Goal: Information Seeking & Learning: Learn about a topic

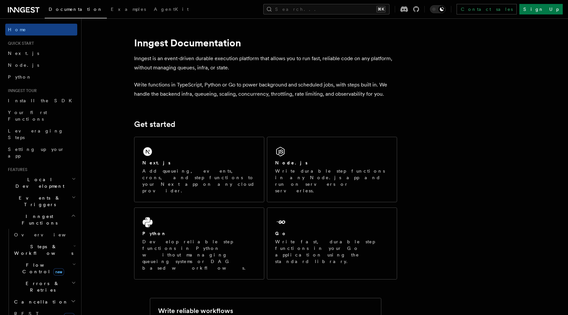
click at [63, 259] on h2 "Flow Control new" at bounding box center [45, 268] width 66 height 18
click at [72, 262] on icon "button" at bounding box center [74, 264] width 4 height 5
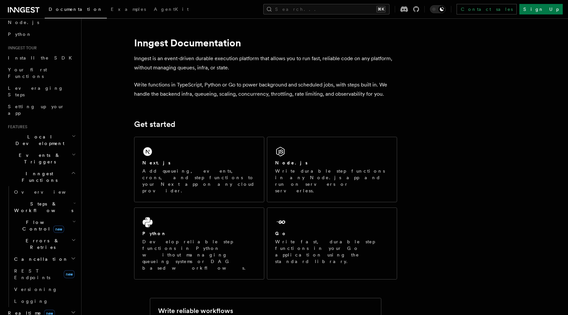
scroll to position [54, 0]
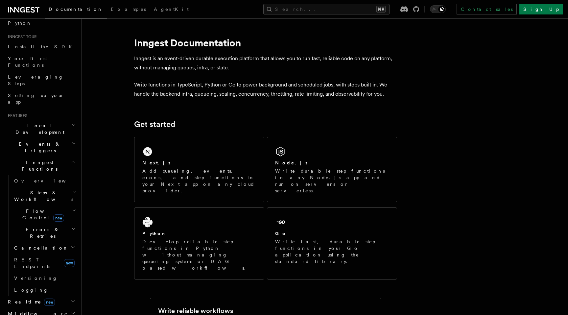
click at [71, 299] on icon "button" at bounding box center [73, 301] width 5 height 5
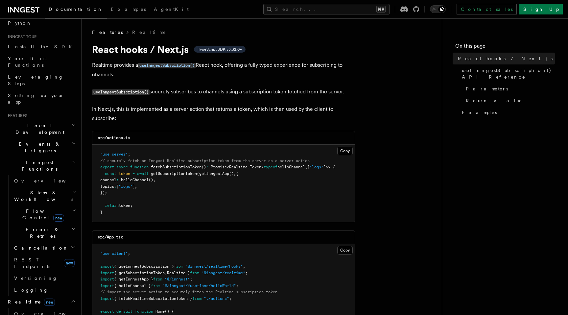
click at [71, 299] on icon "button" at bounding box center [73, 301] width 5 height 5
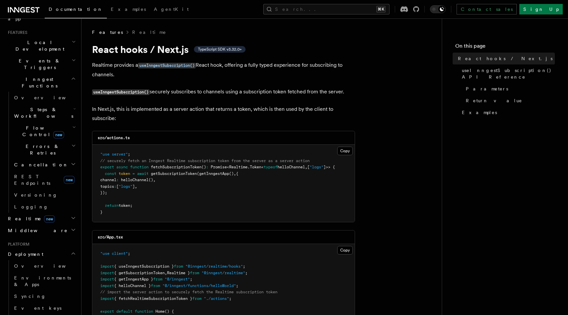
scroll to position [140, 0]
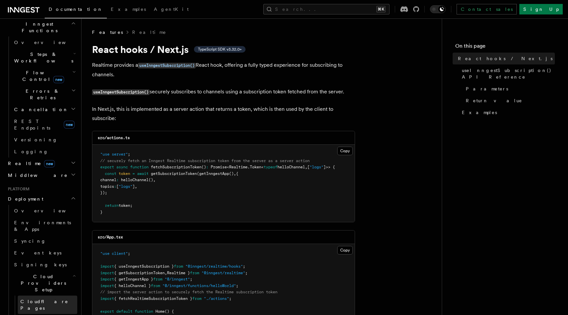
scroll to position [193, 0]
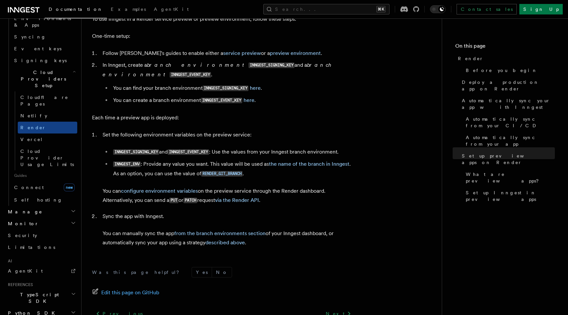
scroll to position [385, 0]
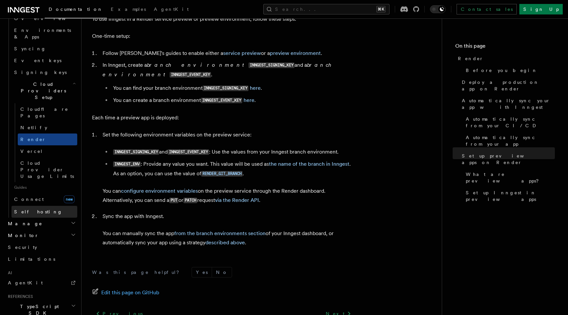
click at [33, 209] on span "Self hosting" at bounding box center [38, 211] width 48 height 5
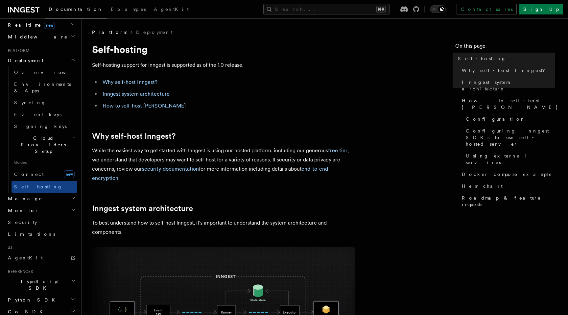
click at [58, 193] on h2 "Manage" at bounding box center [41, 199] width 72 height 12
click at [52, 283] on h2 "Monitor" at bounding box center [41, 289] width 72 height 12
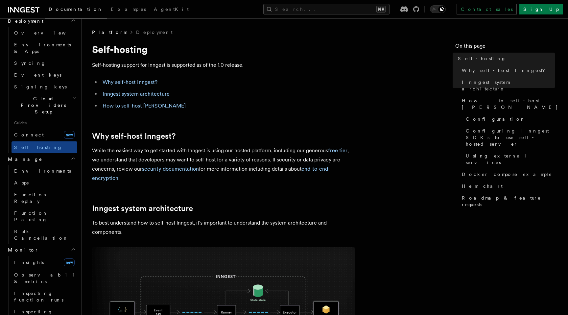
scroll to position [371, 0]
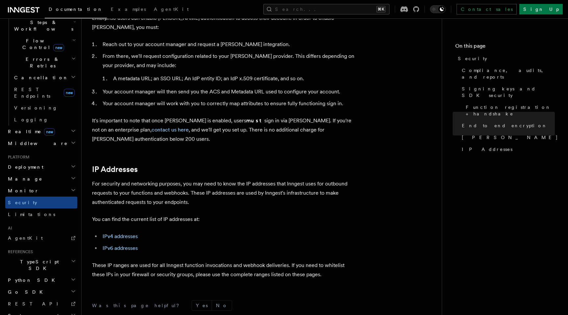
scroll to position [818, 0]
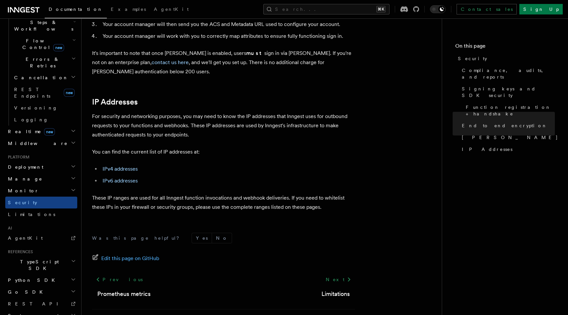
click at [23, 5] on link at bounding box center [24, 9] width 32 height 9
